Goal: Obtain resource: Obtain resource

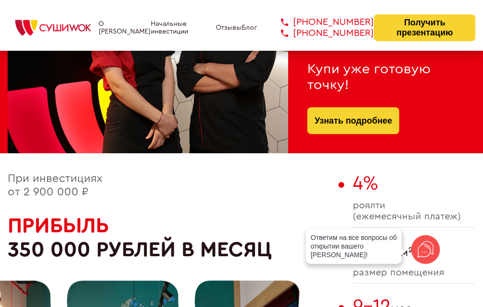
scroll to position [383, 0]
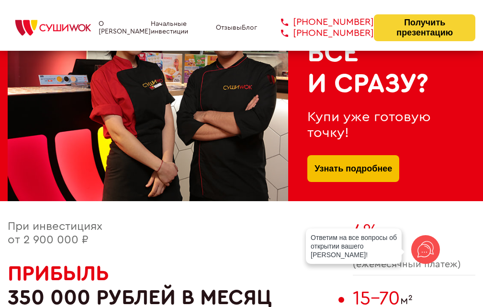
click at [330, 177] on link "Узнать подробнее" at bounding box center [353, 168] width 78 height 27
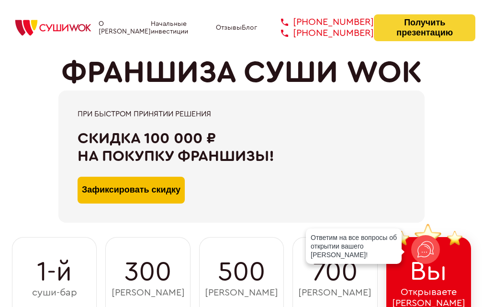
click at [138, 187] on button "Зафиксировать скидку" at bounding box center [131, 190] width 107 height 27
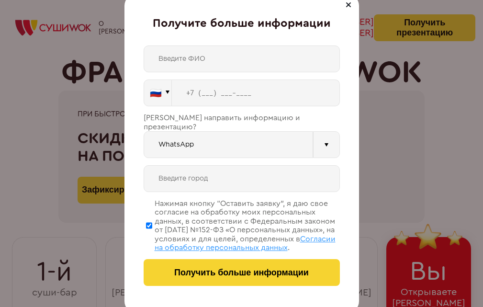
click at [346, 6] on div at bounding box center [348, 4] width 11 height 11
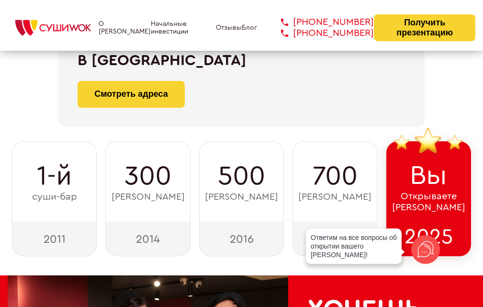
scroll to position [48, 0]
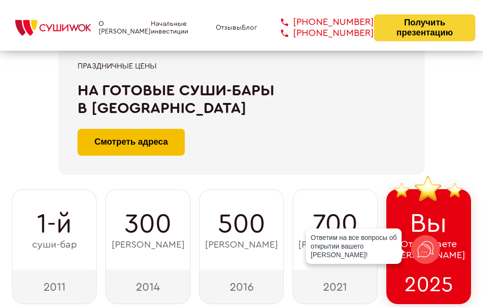
click at [165, 153] on link "Смотреть адреса" at bounding box center [131, 142] width 107 height 27
